Goal: Transaction & Acquisition: Purchase product/service

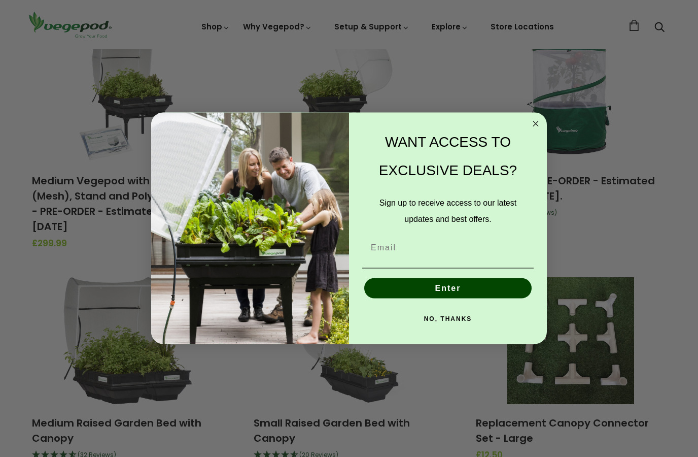
click at [537, 129] on circle "Close dialog" at bounding box center [536, 124] width 12 height 12
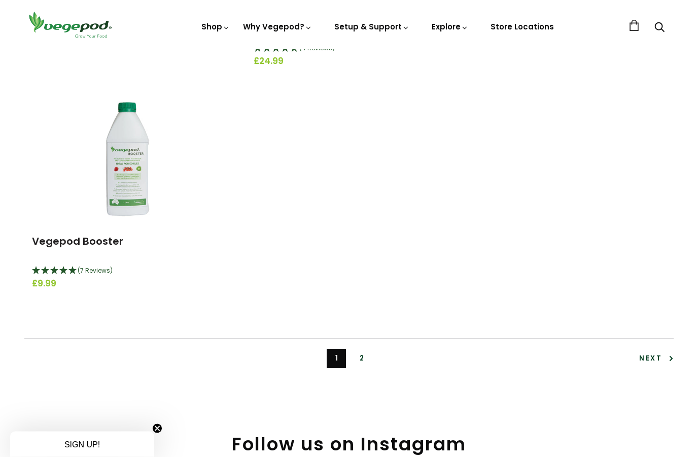
scroll to position [2198, 0]
click at [657, 357] on span "Next" at bounding box center [656, 358] width 35 height 10
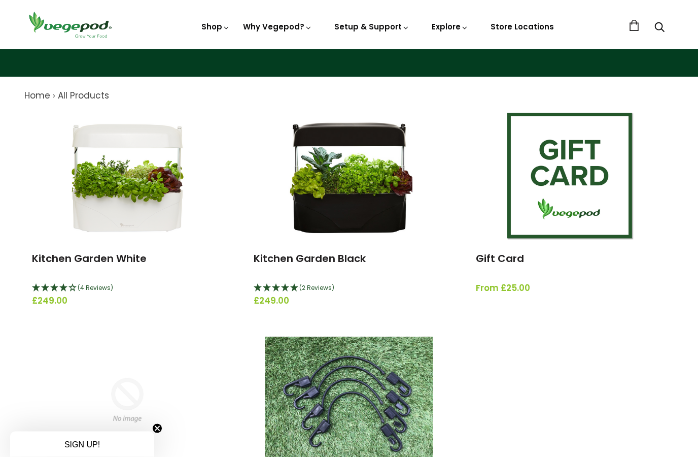
scroll to position [78, 0]
click at [363, 195] on img at bounding box center [349, 176] width 127 height 127
